Goal: Task Accomplishment & Management: Complete application form

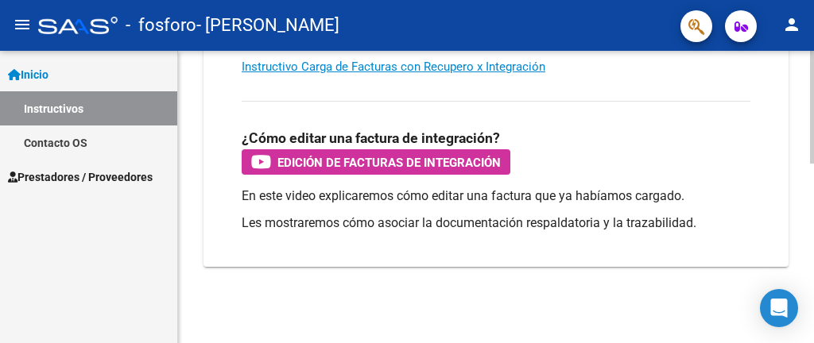
scroll to position [272, 0]
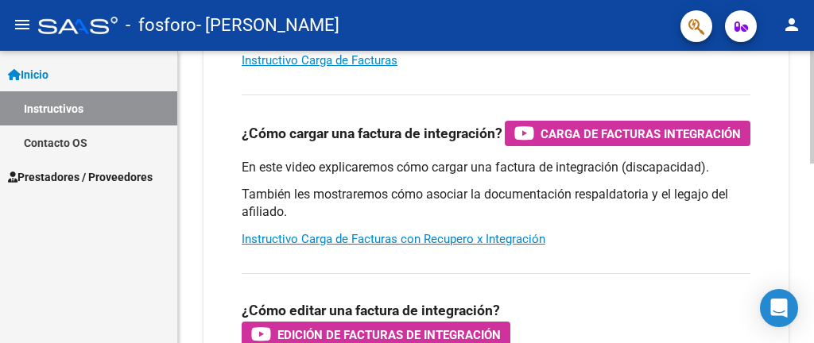
click at [813, 12] on div "menu - fosforo - [PERSON_NAME] person Inicio Instructivos Contacto OS Prestador…" at bounding box center [407, 171] width 814 height 343
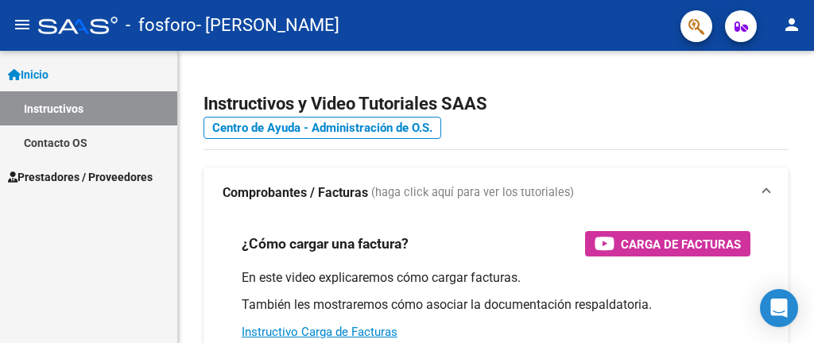
click at [95, 180] on span "Prestadores / Proveedores" at bounding box center [80, 177] width 145 height 17
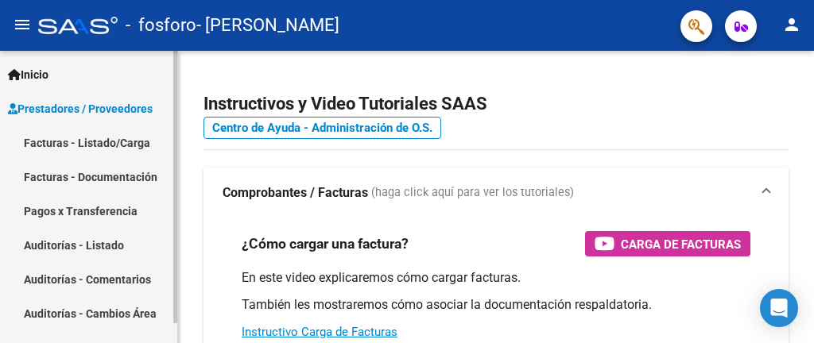
click at [97, 137] on link "Facturas - Listado/Carga" at bounding box center [88, 143] width 177 height 34
click at [93, 109] on span "Prestadores / Proveedores" at bounding box center [80, 108] width 145 height 17
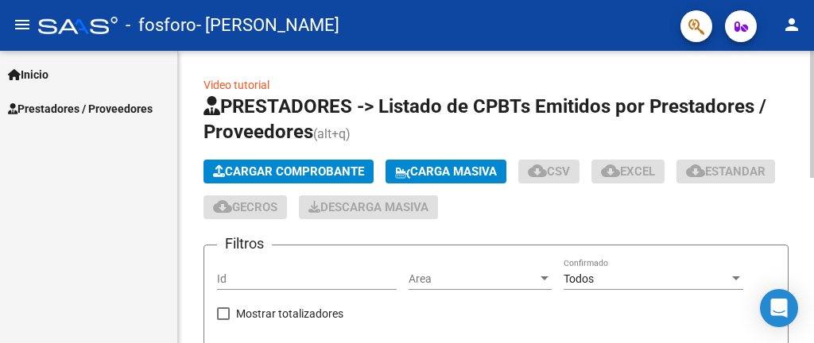
click at [813, 178] on div at bounding box center [812, 114] width 4 height 127
click at [813, 121] on div at bounding box center [812, 114] width 4 height 127
click at [813, 78] on div at bounding box center [812, 197] width 4 height 293
click at [316, 105] on span "PRESTADORES -> Listado de CPBTs Emitidos por Prestadores / Proveedores" at bounding box center [485, 119] width 563 height 48
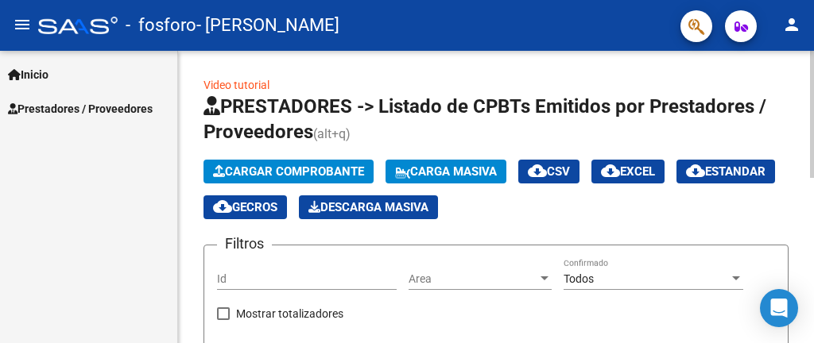
click at [291, 98] on span "PRESTADORES -> Listado de CPBTs Emitidos por Prestadores / Proveedores" at bounding box center [485, 119] width 563 height 48
click at [271, 173] on span "Cargar Comprobante" at bounding box center [288, 172] width 151 height 14
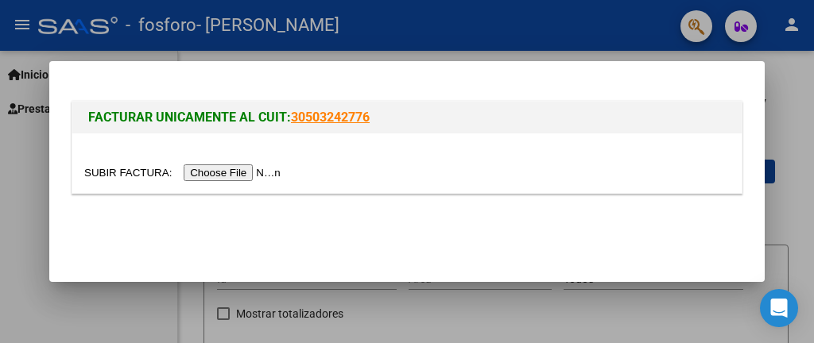
click at [271, 173] on input "file" at bounding box center [184, 173] width 201 height 17
click at [225, 174] on input "file" at bounding box center [184, 173] width 201 height 17
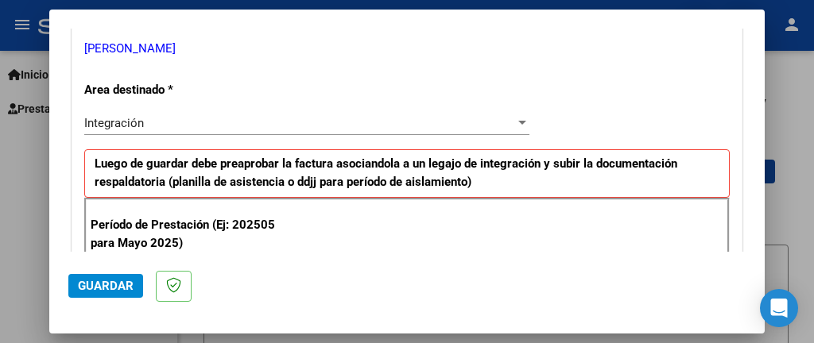
scroll to position [412, 0]
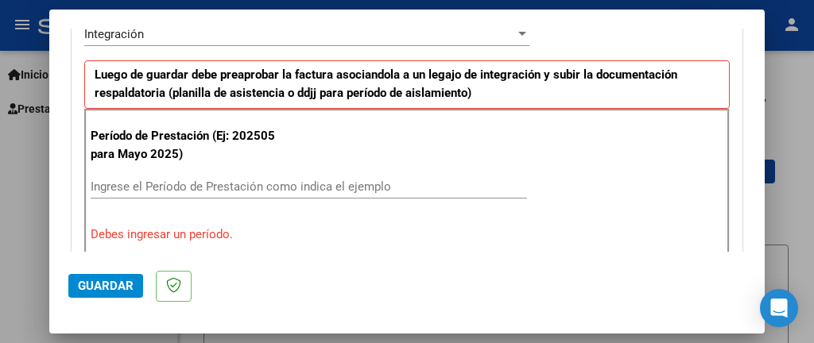
click at [282, 183] on input "Ingrese el Período de Prestación como indica el ejemplo" at bounding box center [309, 187] width 436 height 14
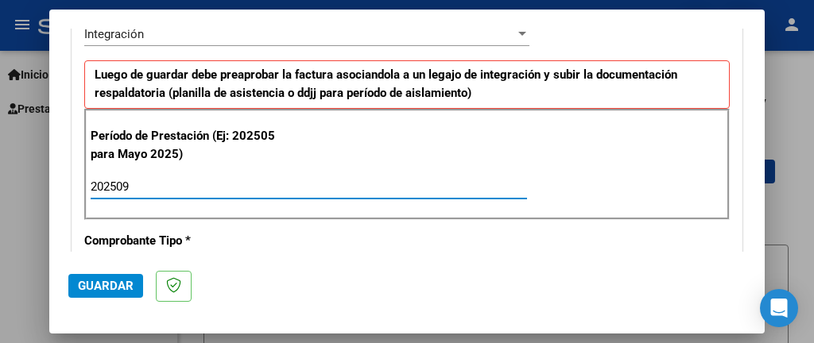
type input "202509"
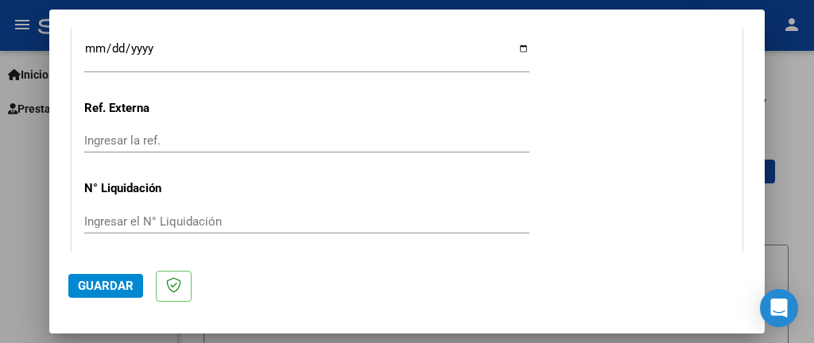
scroll to position [1204, 0]
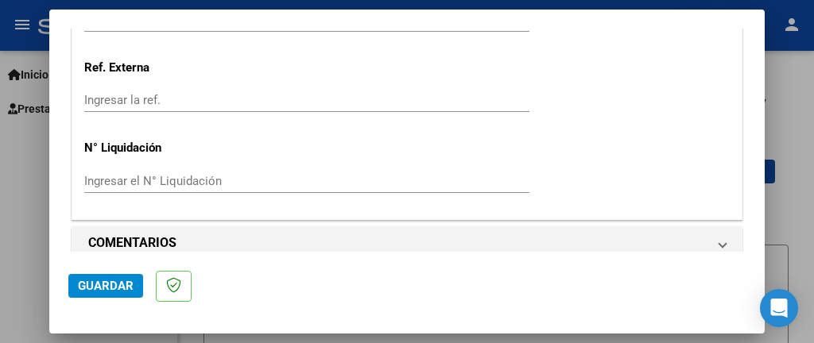
click at [119, 293] on span "Guardar" at bounding box center [106, 286] width 56 height 14
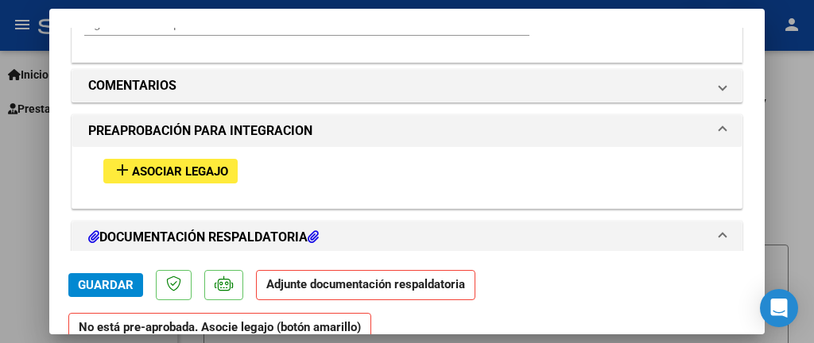
scroll to position [1352, 0]
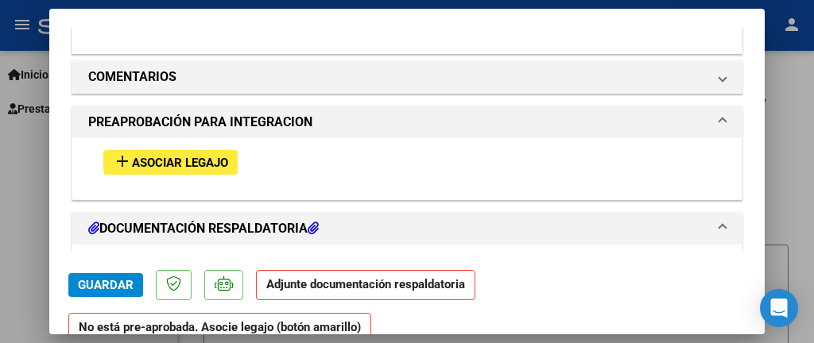
click at [167, 156] on span "Asociar Legajo" at bounding box center [180, 163] width 96 height 14
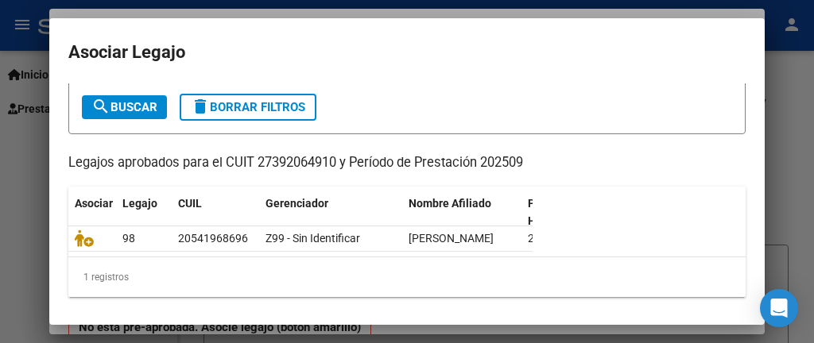
scroll to position [111, 0]
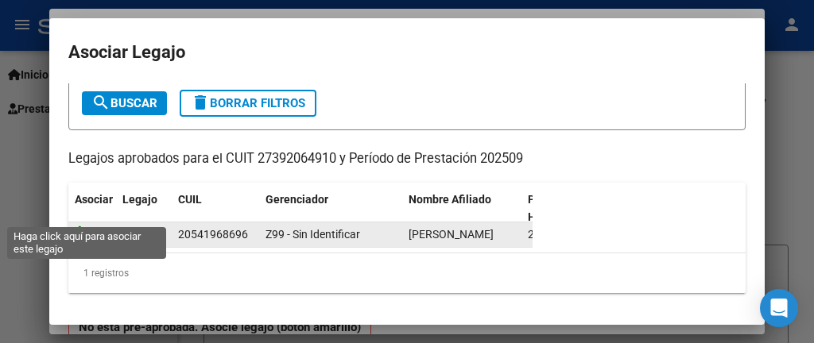
click at [84, 226] on icon at bounding box center [84, 234] width 19 height 17
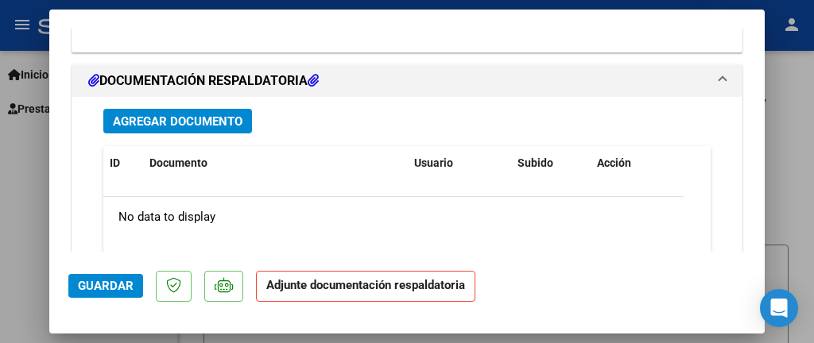
scroll to position [1740, 0]
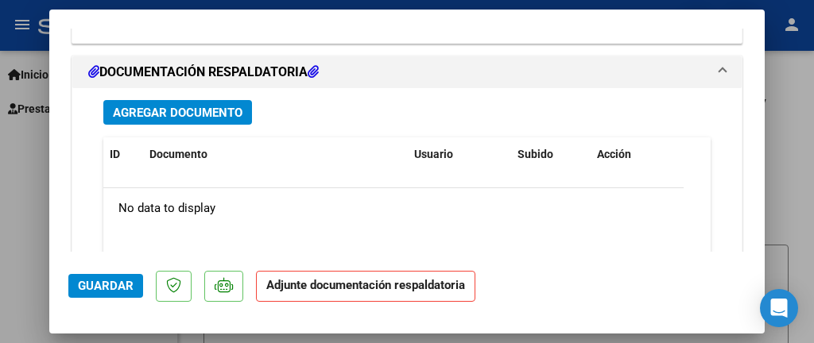
click at [196, 106] on span "Agregar Documento" at bounding box center [178, 113] width 130 height 14
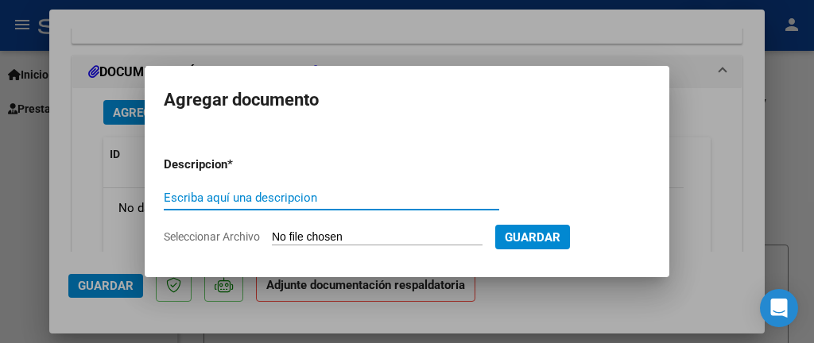
click at [314, 236] on input "Seleccionar Archivo" at bounding box center [377, 238] width 211 height 15
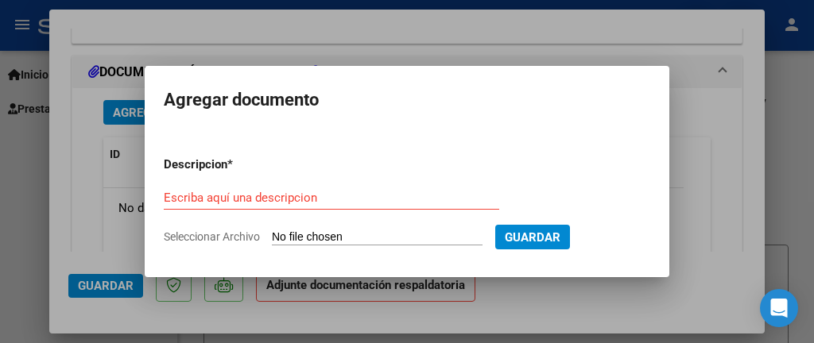
type input "C:\fakepath\CamScanner [DATE] 23.31.pdf"
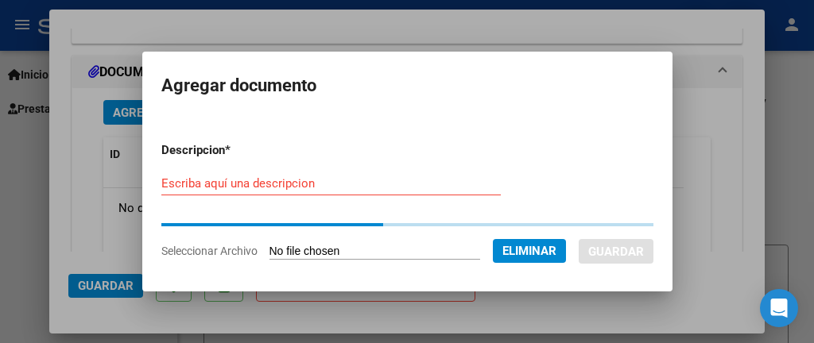
click at [273, 184] on input "Escriba aquí una descripcion" at bounding box center [330, 183] width 339 height 14
type input "p"
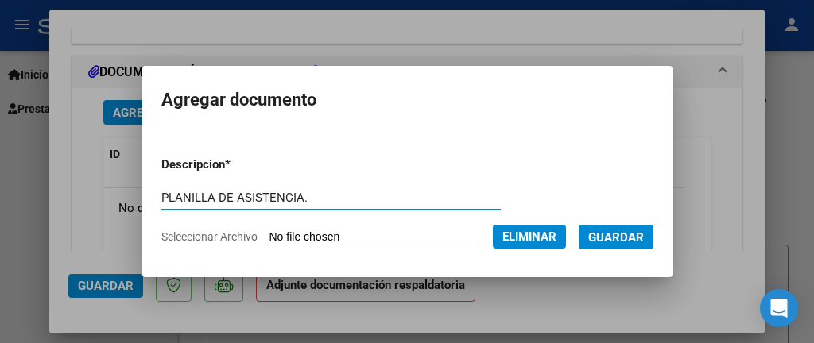
type input "PLANILLA DE ASISTENCIA."
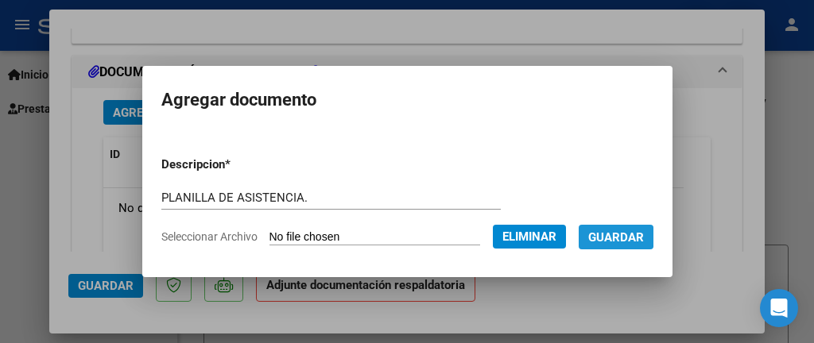
click at [621, 237] on span "Guardar" at bounding box center [616, 238] width 56 height 14
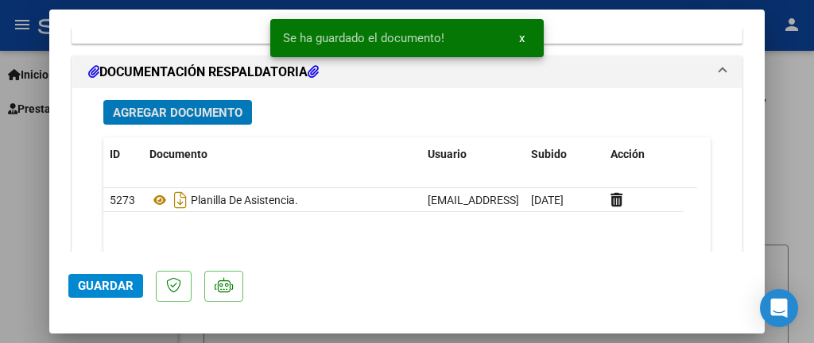
click at [114, 282] on span "Guardar" at bounding box center [106, 286] width 56 height 14
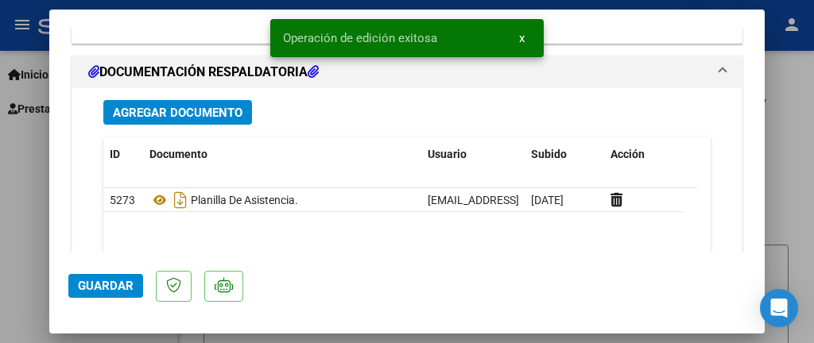
click at [391, 270] on mat-dialog-actions "Guardar" at bounding box center [406, 283] width 677 height 63
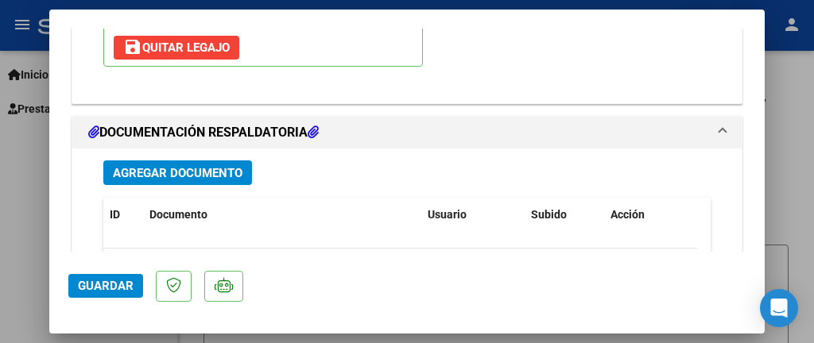
scroll to position [1894, 0]
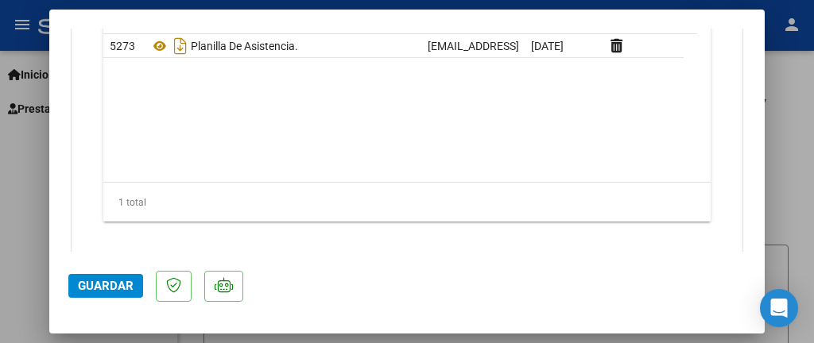
click at [120, 294] on button "Guardar" at bounding box center [105, 286] width 75 height 24
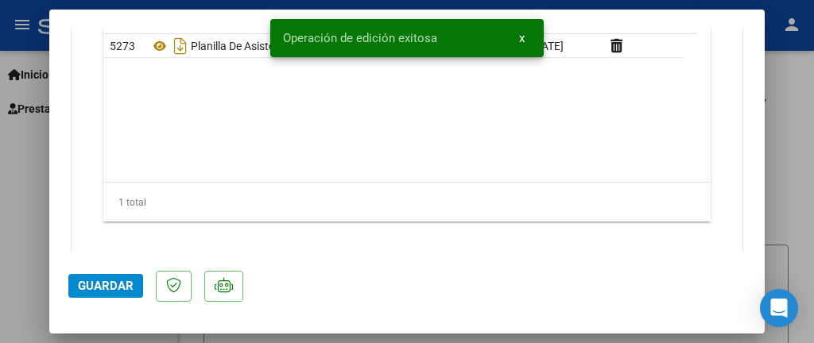
click at [16, 285] on div at bounding box center [407, 171] width 814 height 343
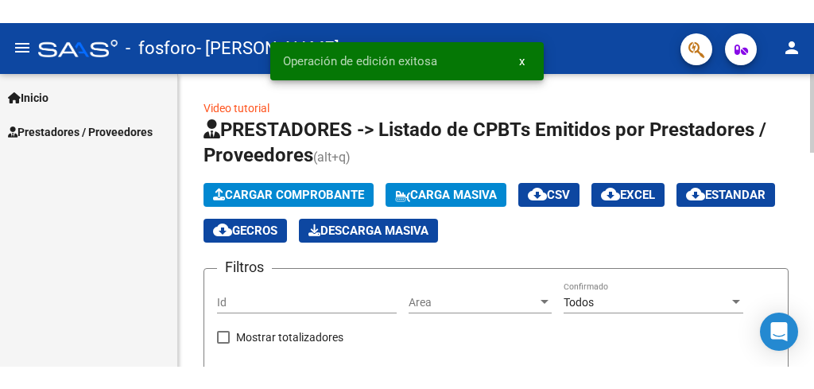
scroll to position [157, 0]
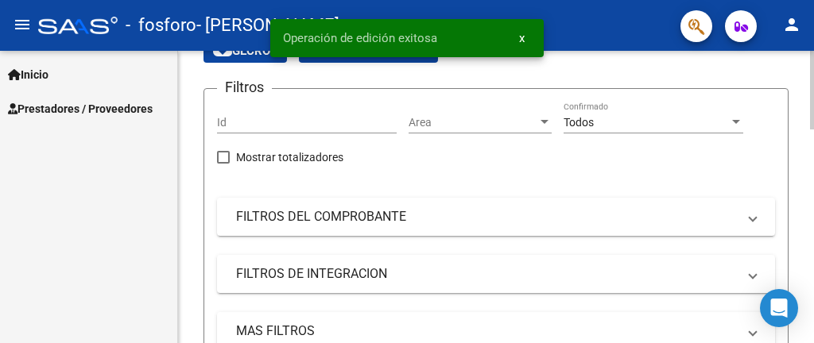
click at [813, 130] on div at bounding box center [812, 90] width 4 height 79
